Goal: Transaction & Acquisition: Subscribe to service/newsletter

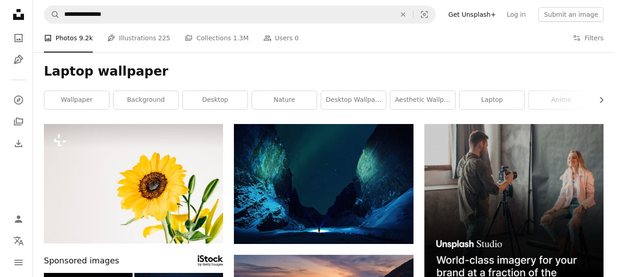
scroll to position [31081, 0]
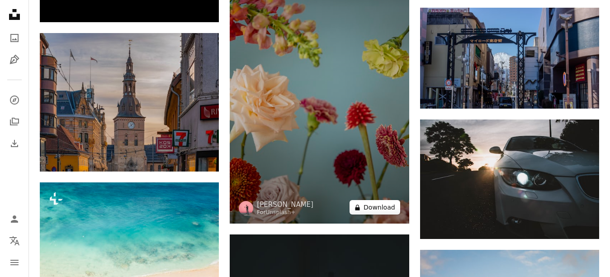
click at [381, 208] on button "A lock Download" at bounding box center [374, 207] width 51 height 14
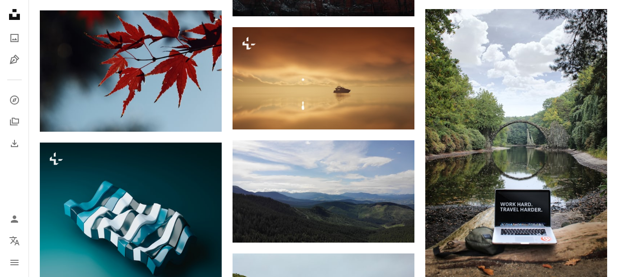
scroll to position [31081, 0]
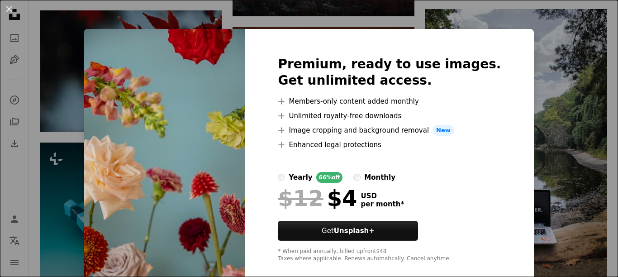
click at [302, 113] on li "A plus sign Unlimited royalty-free downloads" at bounding box center [389, 115] width 223 height 11
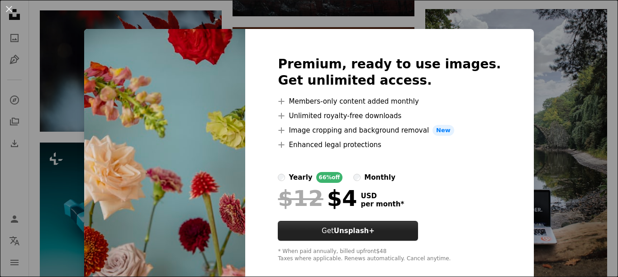
click at [403, 234] on button "Get Unsplash+" at bounding box center [348, 231] width 140 height 20
